Goal: Information Seeking & Learning: Learn about a topic

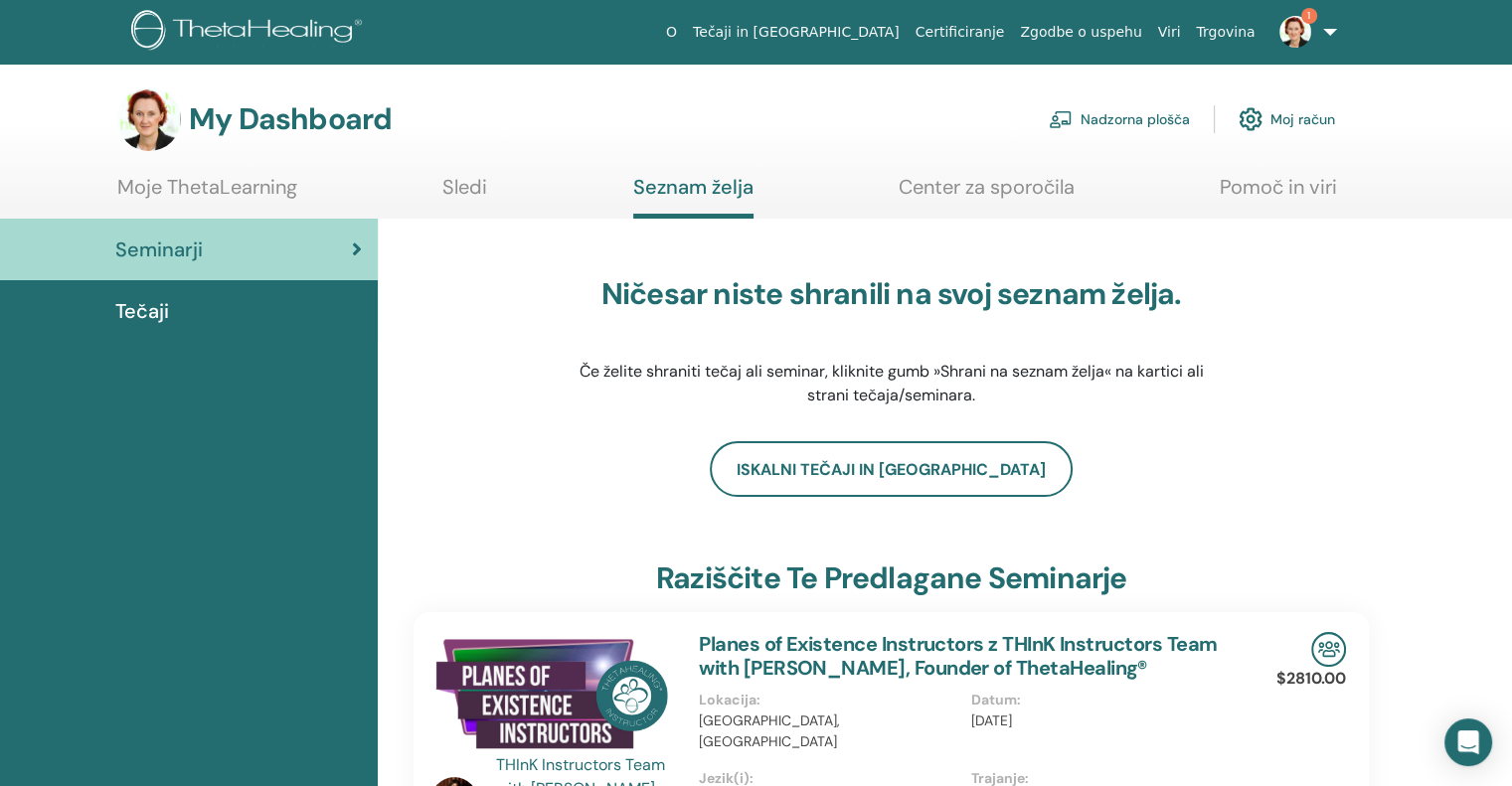
click at [1300, 29] on img at bounding box center [1296, 32] width 32 height 32
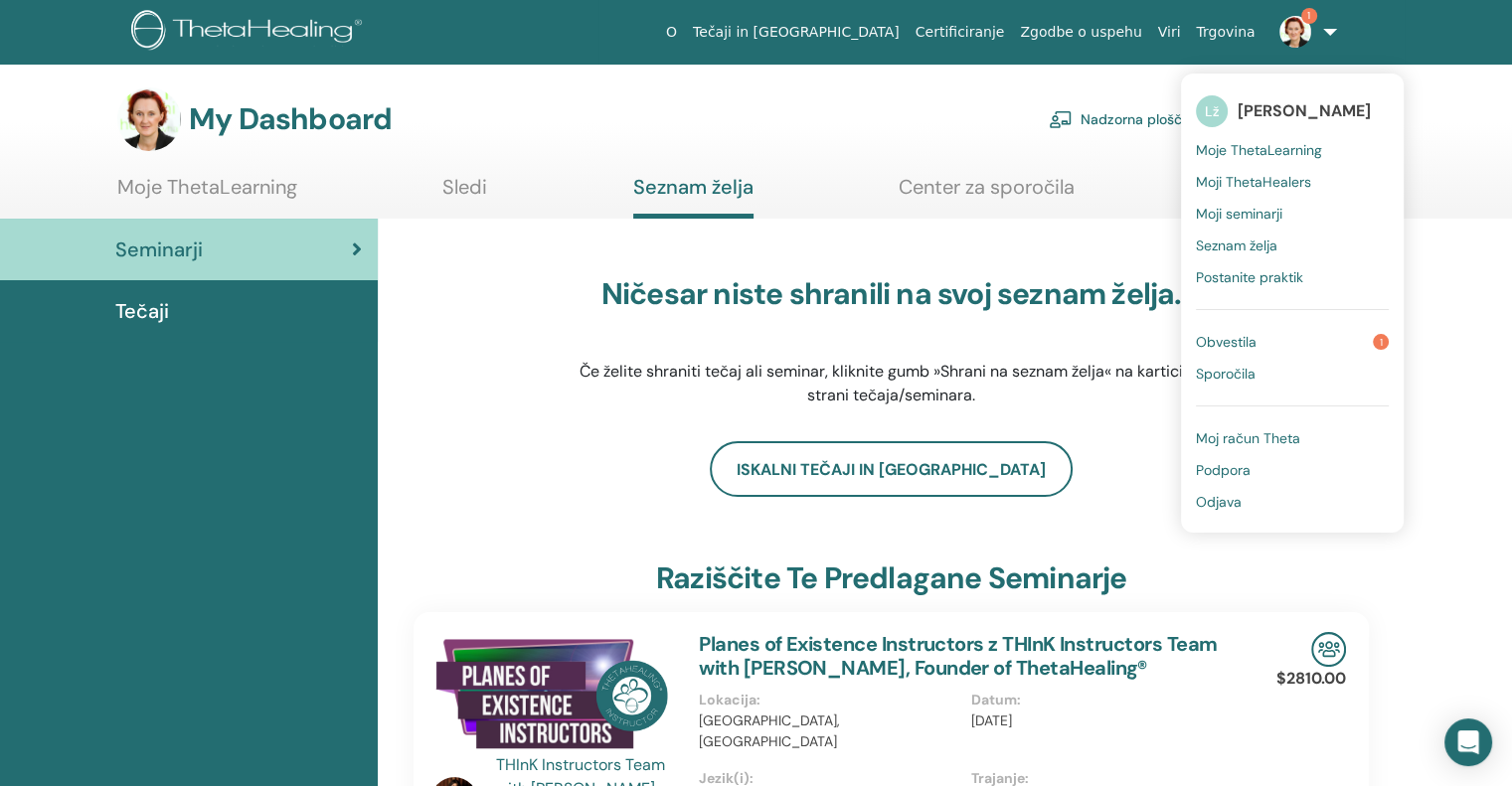
click at [1252, 349] on span "Obvestila" at bounding box center [1226, 342] width 61 height 18
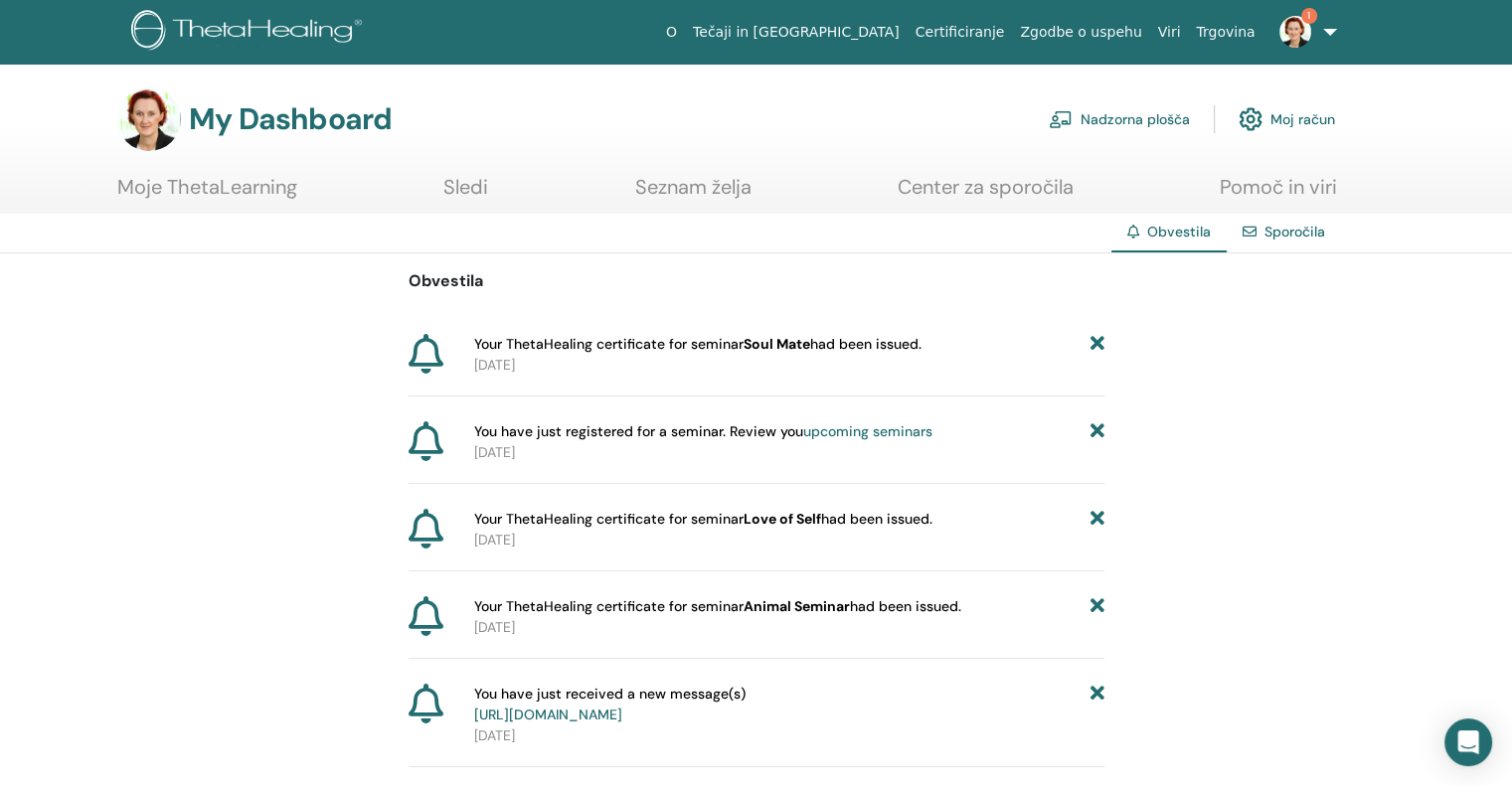
click at [712, 348] on span "Your ThetaHealing certificate for seminar Soul Mate had been issued." at bounding box center [699, 344] width 448 height 21
click at [423, 353] on icon at bounding box center [426, 354] width 35 height 40
click at [215, 186] on link "Moje ThetaLearning" at bounding box center [207, 194] width 180 height 39
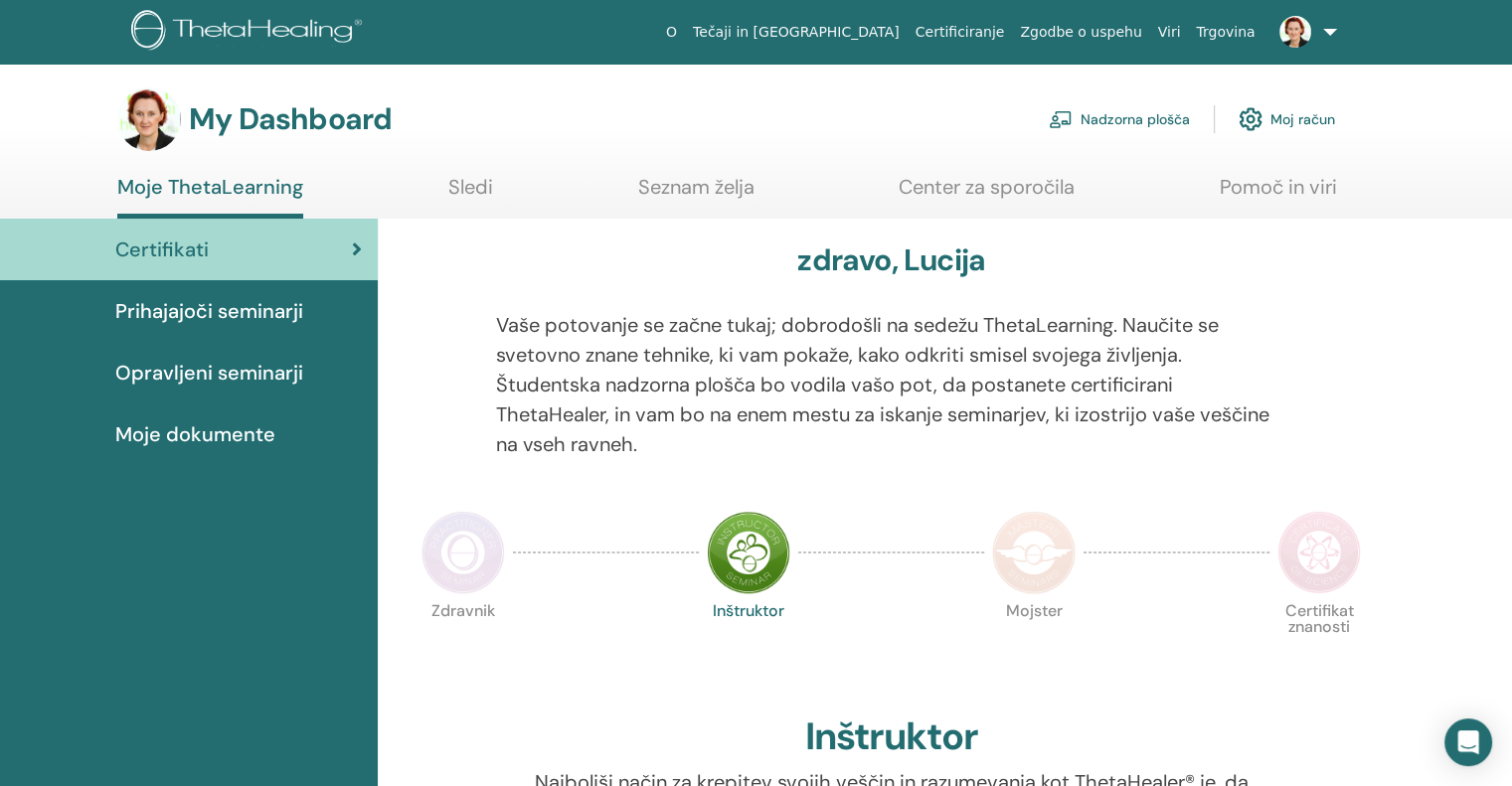
click at [352, 249] on icon at bounding box center [357, 250] width 10 height 20
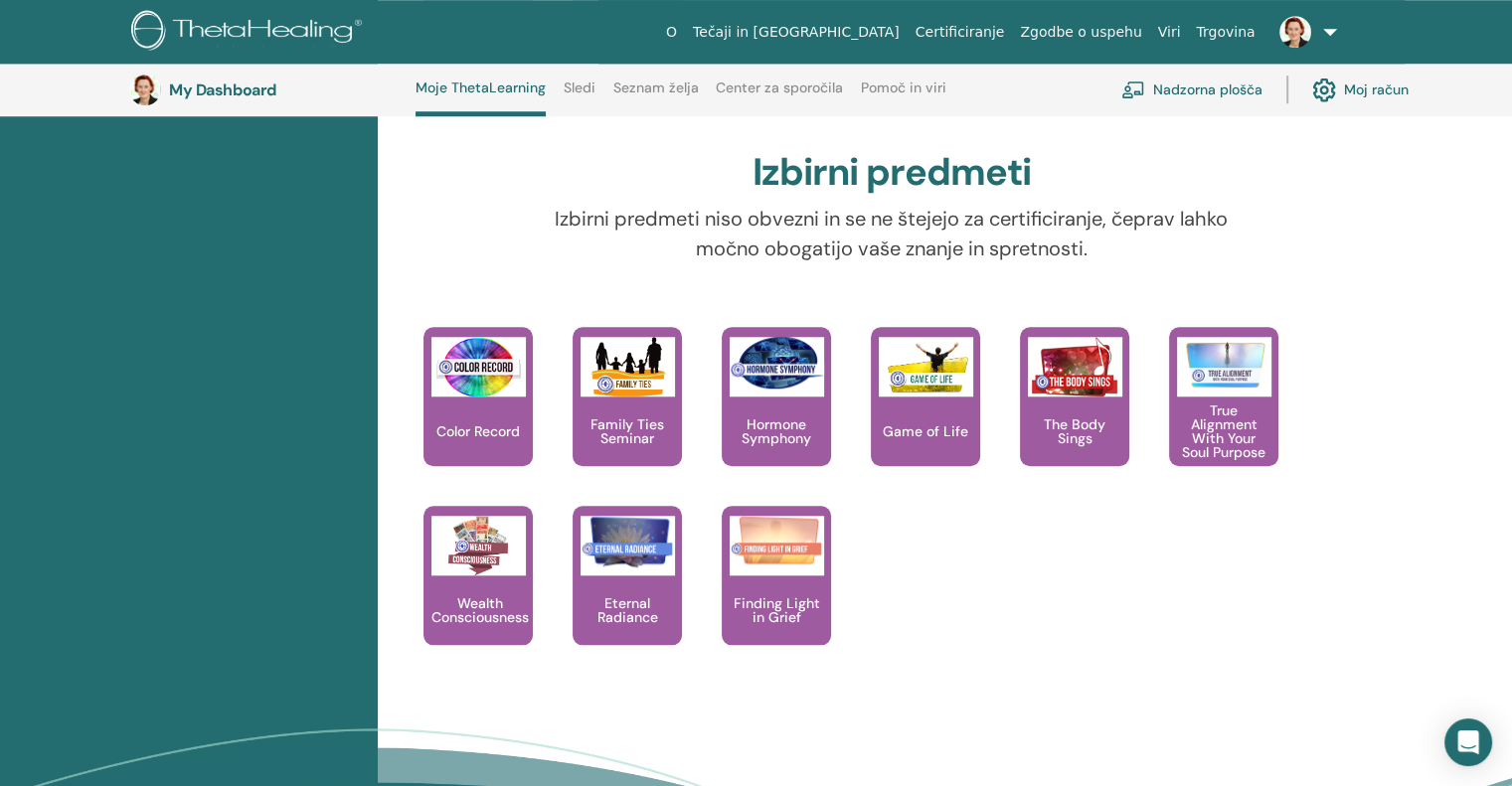
scroll to position [1741, 0]
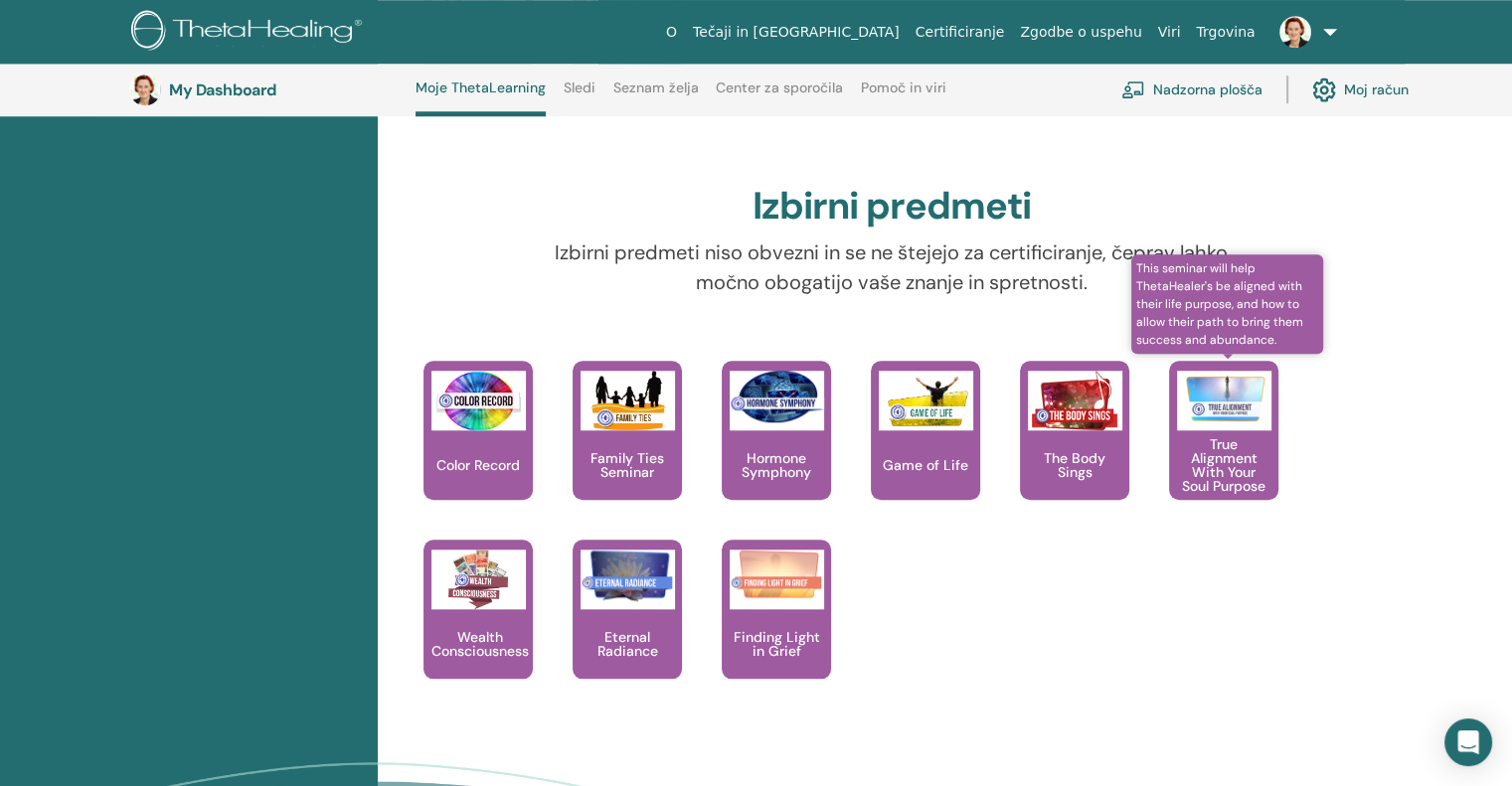
click at [1174, 460] on p "True Alignment With Your Soul Purpose" at bounding box center [1224, 466] width 109 height 56
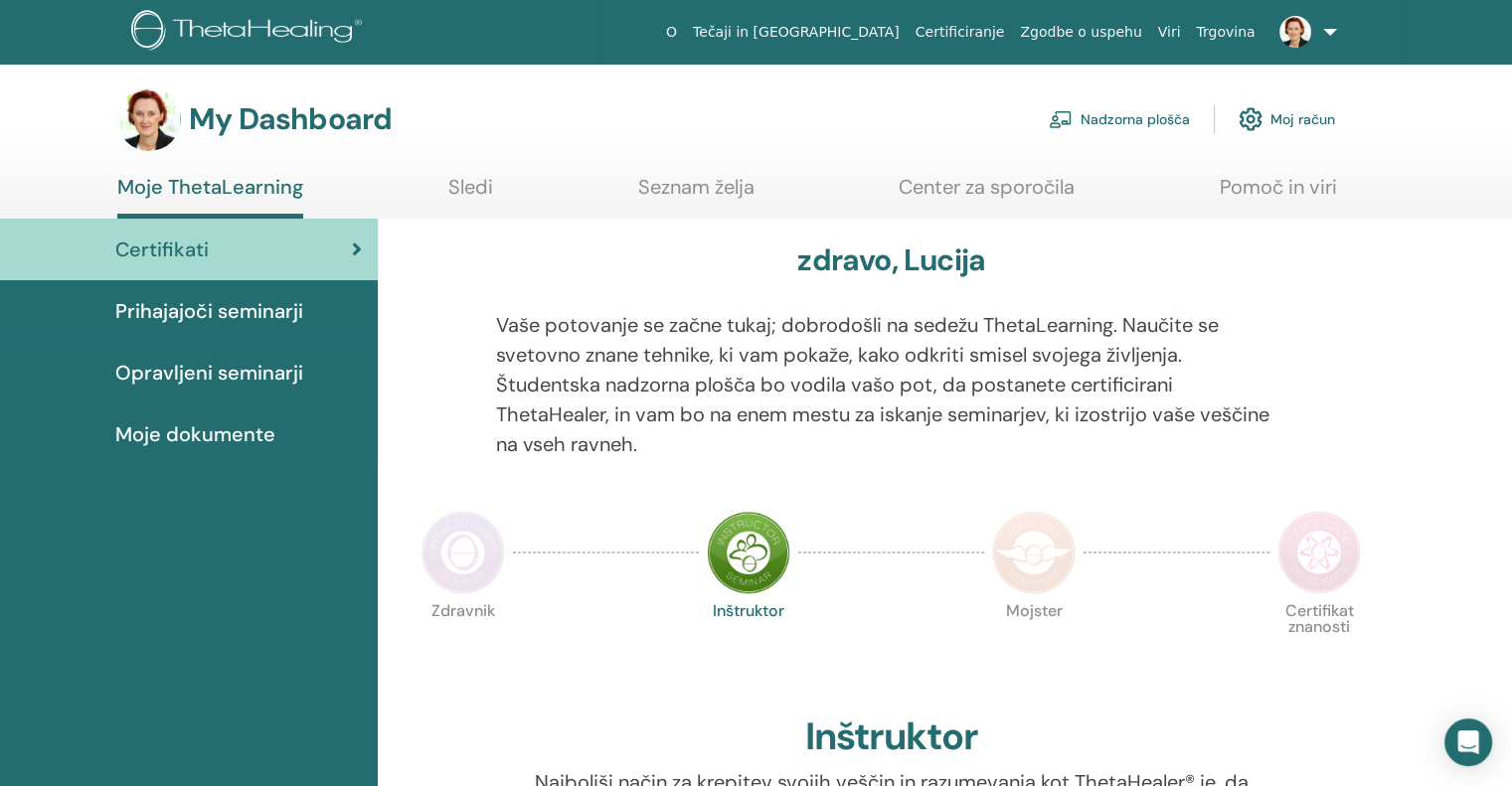
click at [1328, 30] on link at bounding box center [1305, 32] width 82 height 64
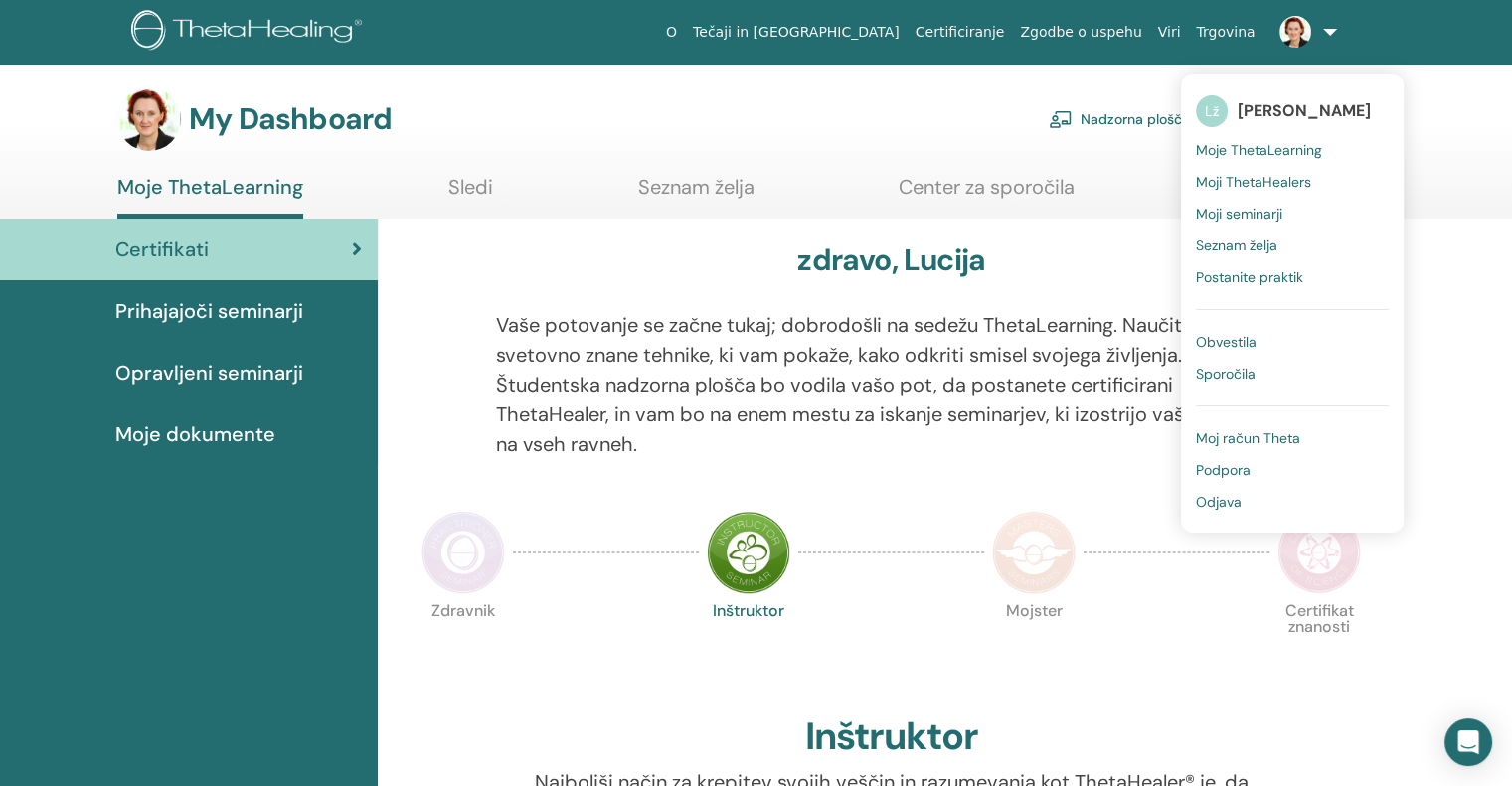
click at [1261, 212] on span "Moji seminarji" at bounding box center [1239, 214] width 87 height 18
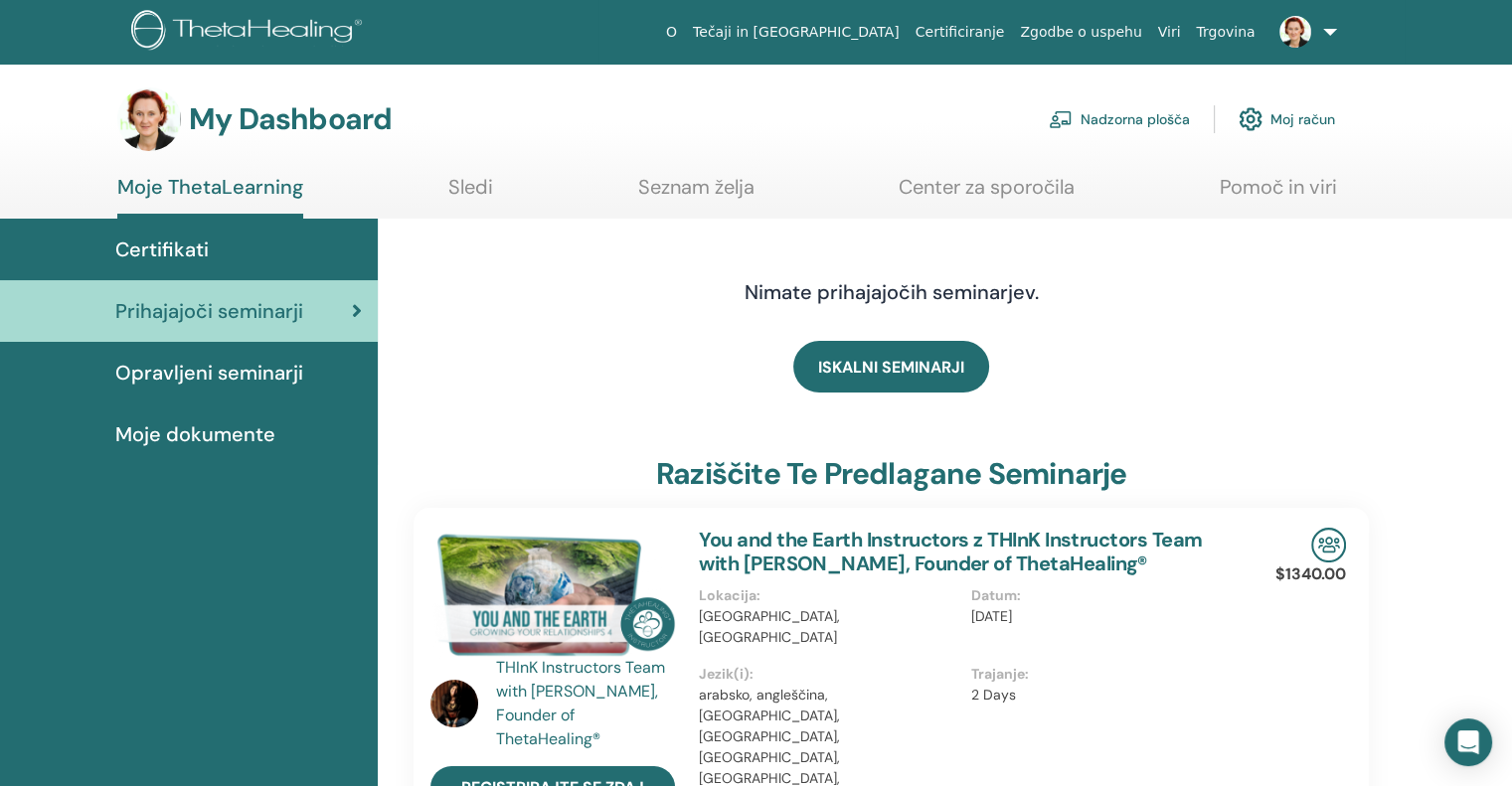
click at [1321, 29] on link at bounding box center [1305, 32] width 82 height 64
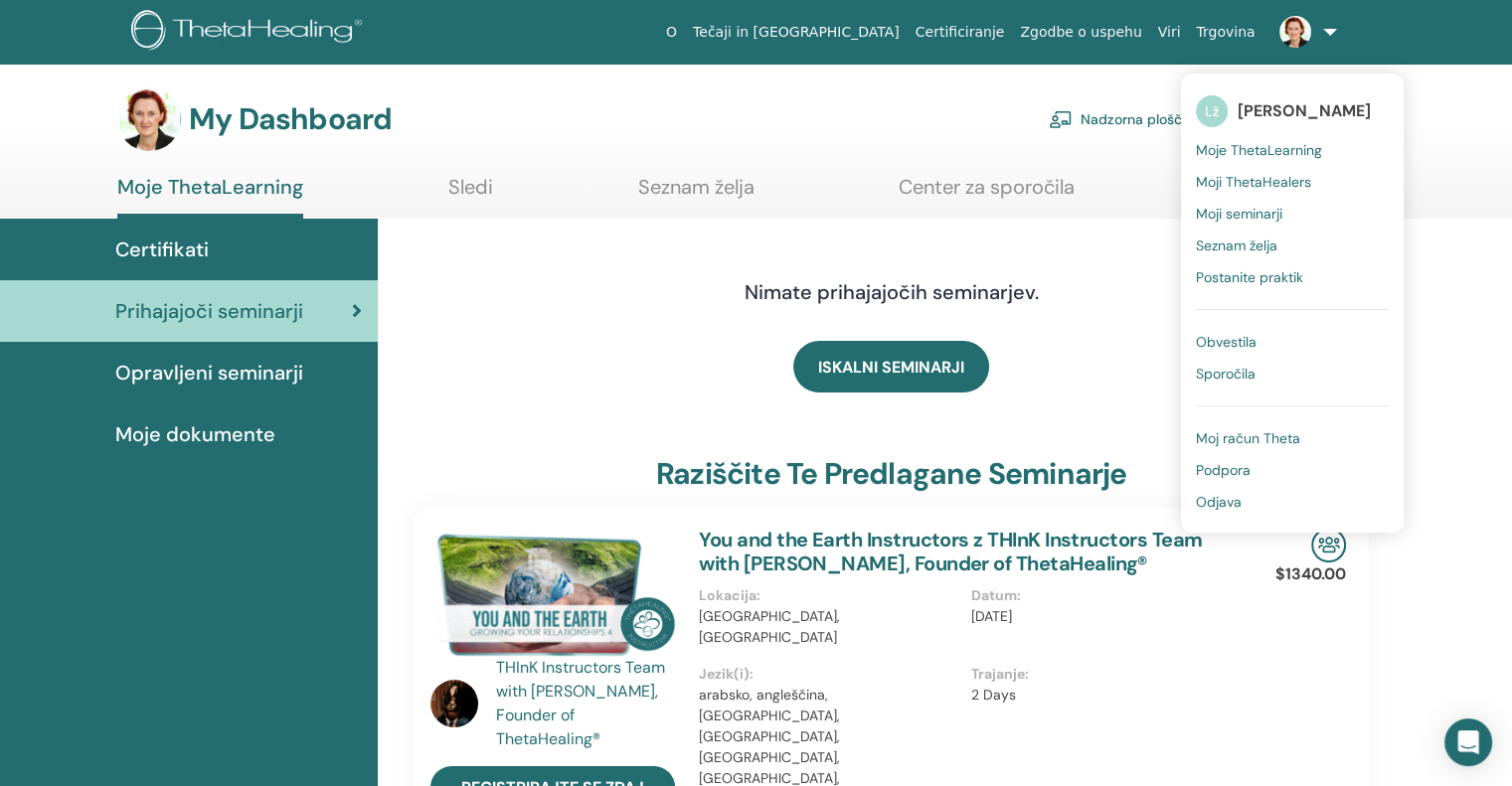
click at [1235, 369] on span "Sporočila" at bounding box center [1226, 374] width 60 height 18
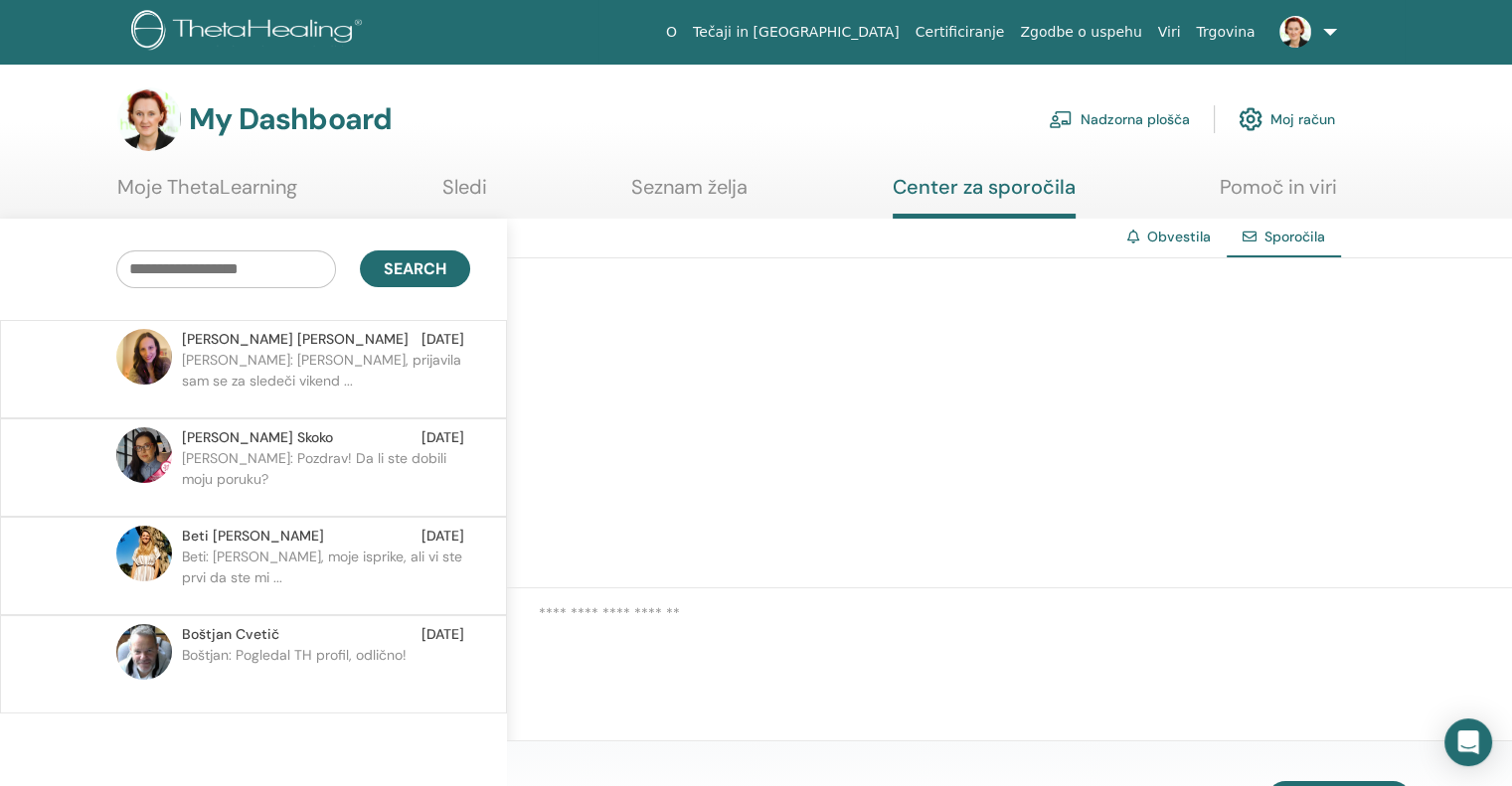
click at [243, 189] on link "Moje ThetaLearning" at bounding box center [207, 194] width 180 height 39
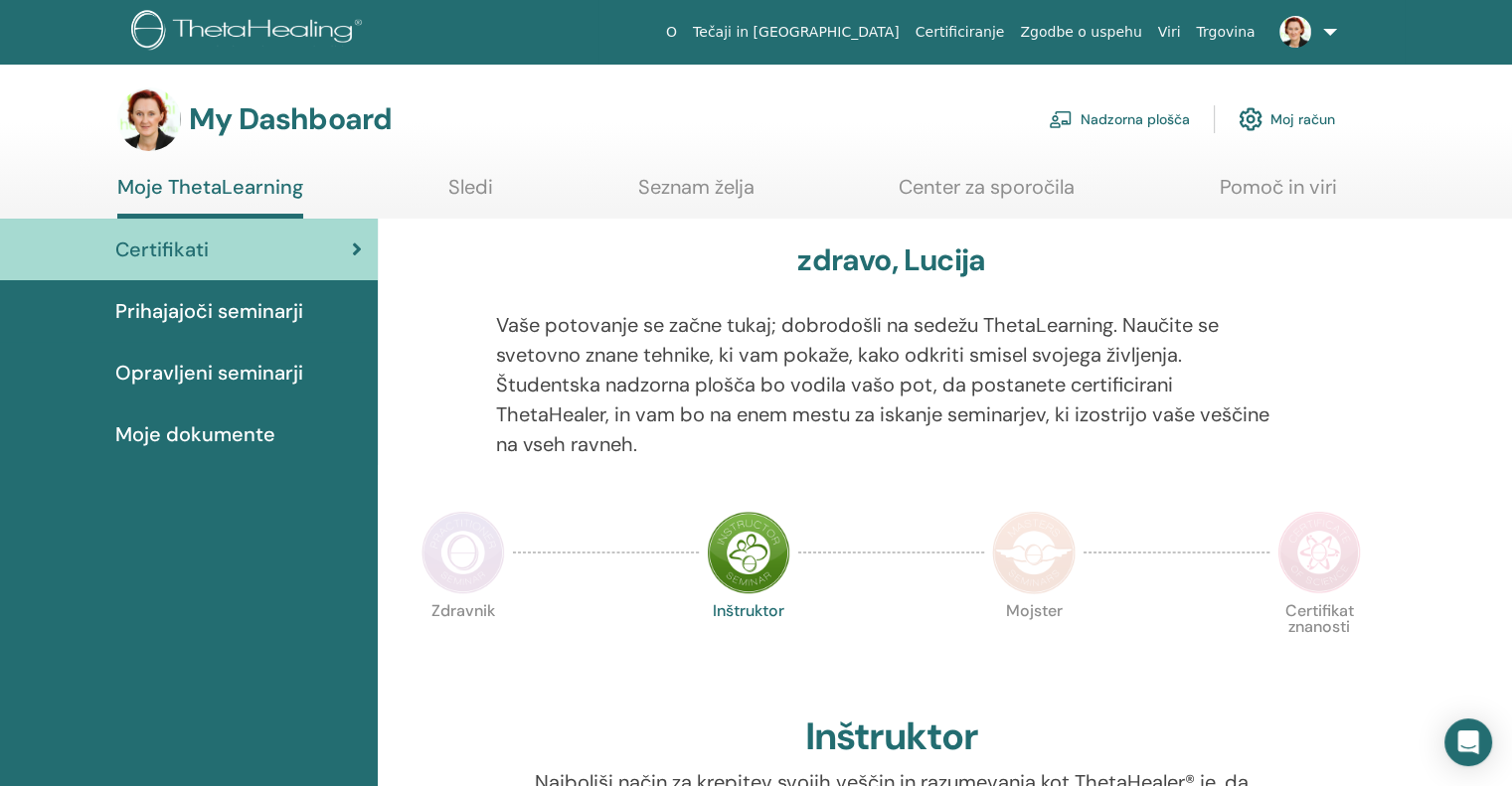
click at [236, 366] on span "Opravljeni seminarji" at bounding box center [209, 373] width 188 height 30
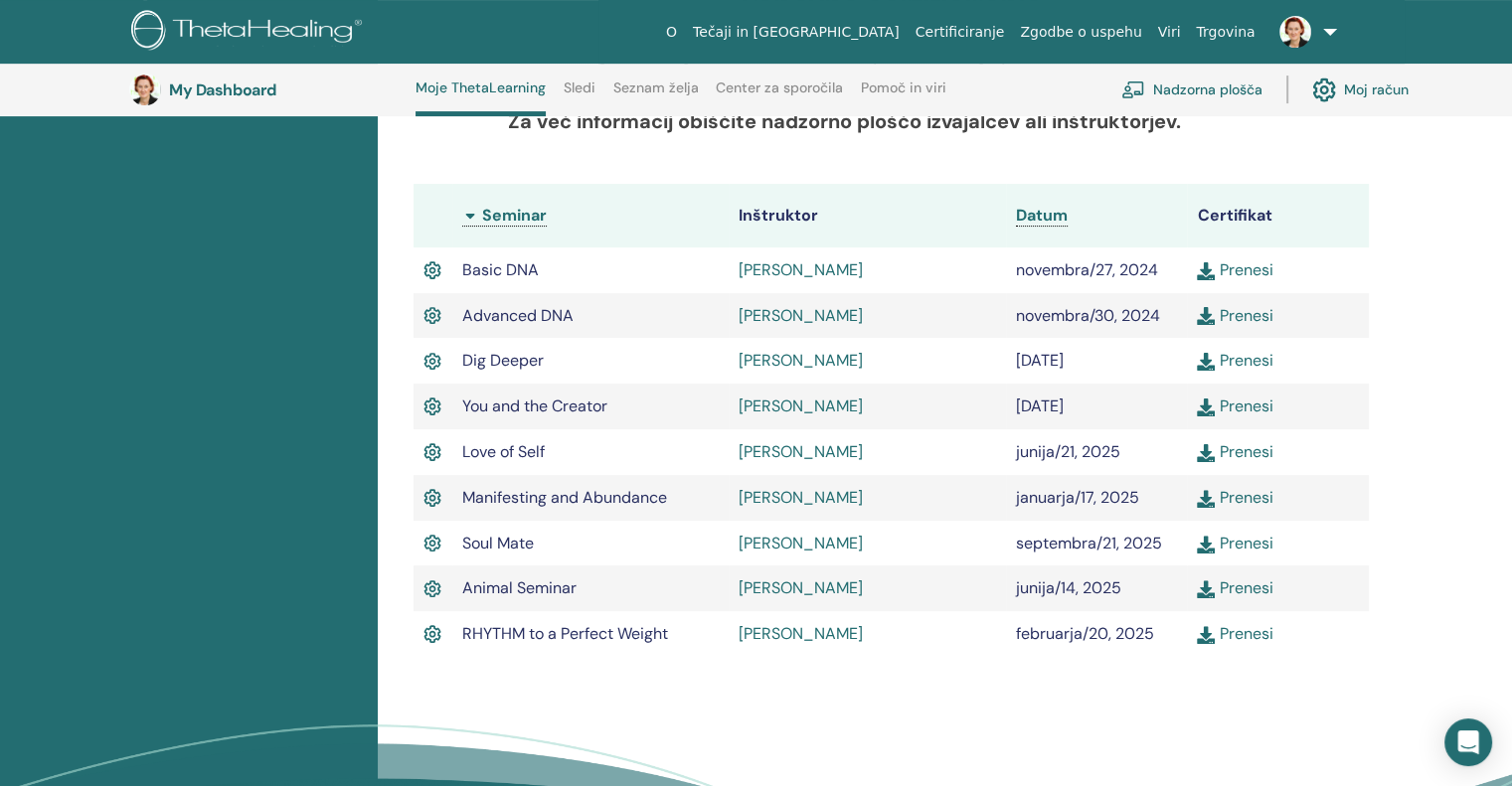
scroll to position [450, 0]
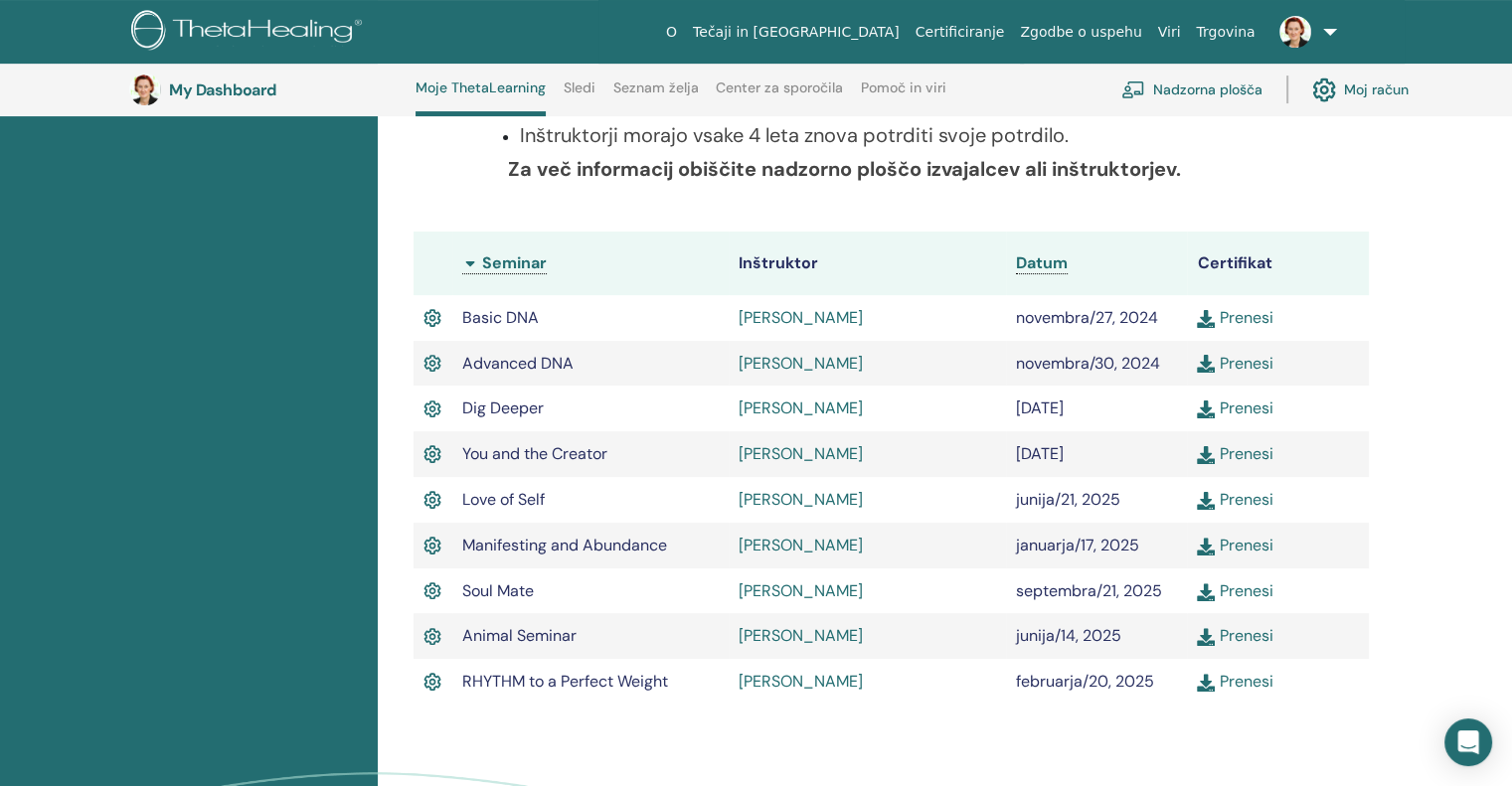
click at [1207, 598] on img at bounding box center [1206, 592] width 18 height 18
click at [1049, 260] on span "Datum" at bounding box center [1042, 263] width 52 height 21
